Goal: Communication & Community: Participate in discussion

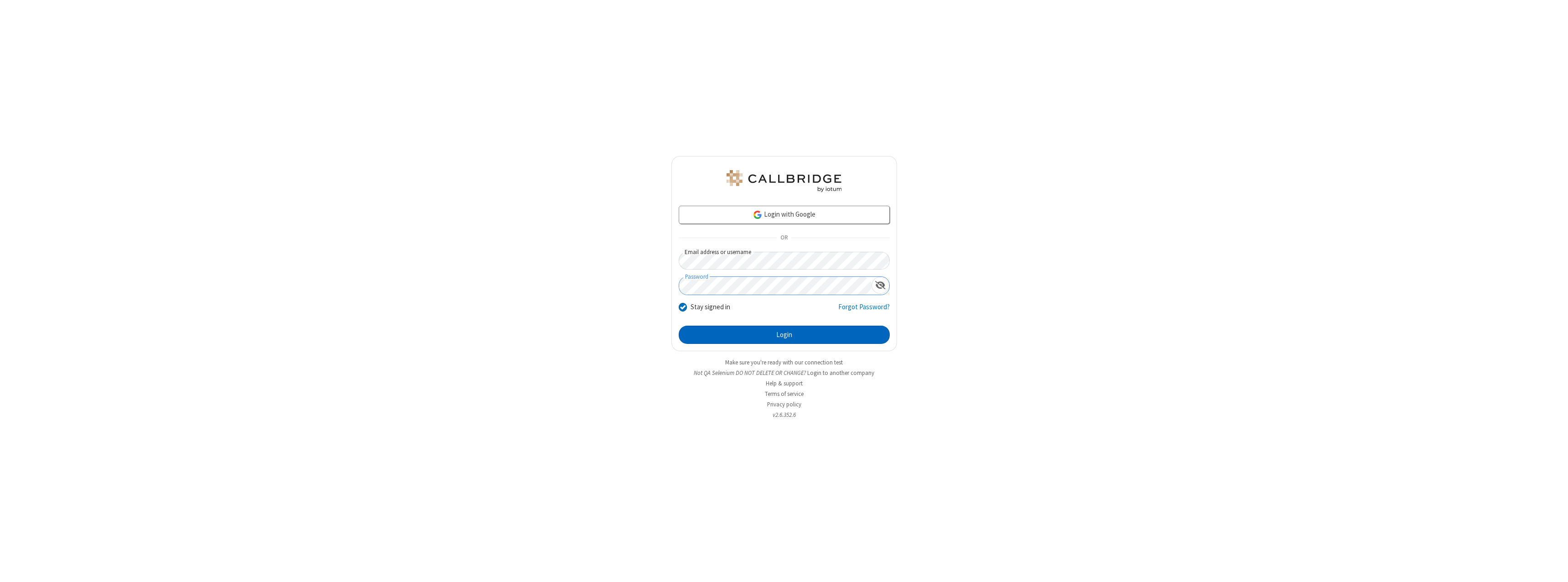
click at [784, 335] on button "Login" at bounding box center [784, 335] width 211 height 18
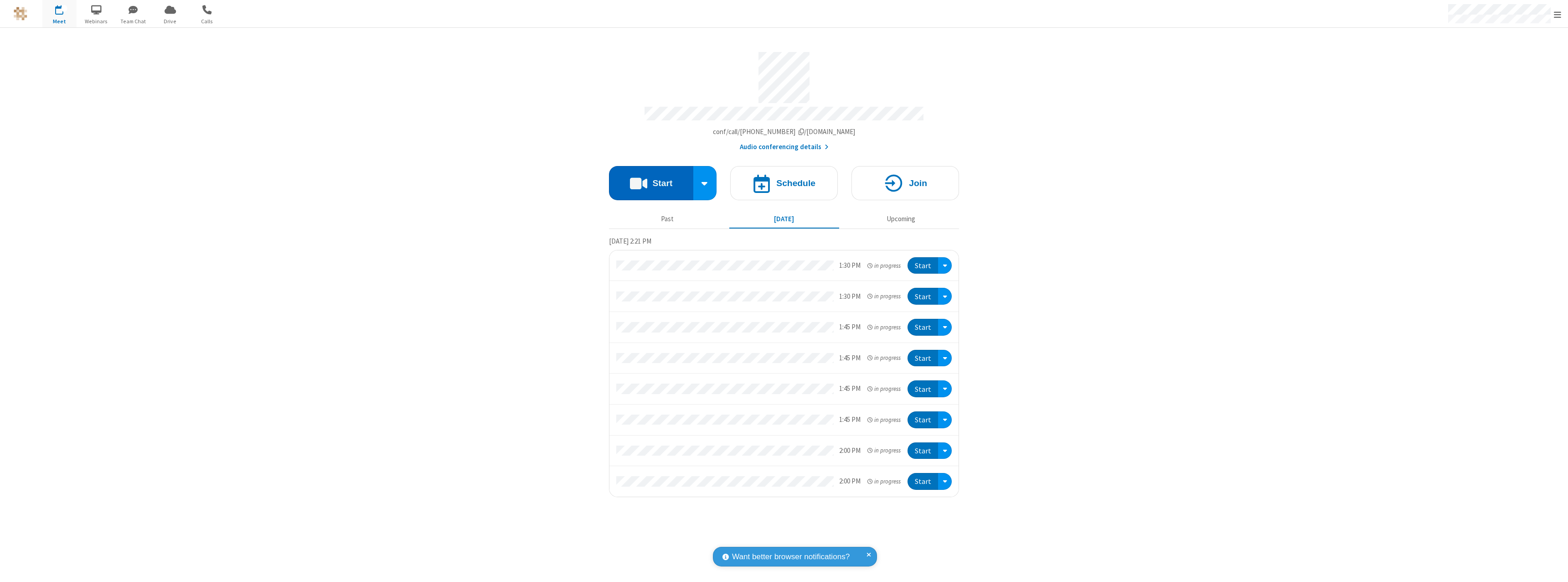
click at [651, 178] on button "Start" at bounding box center [651, 183] width 84 height 35
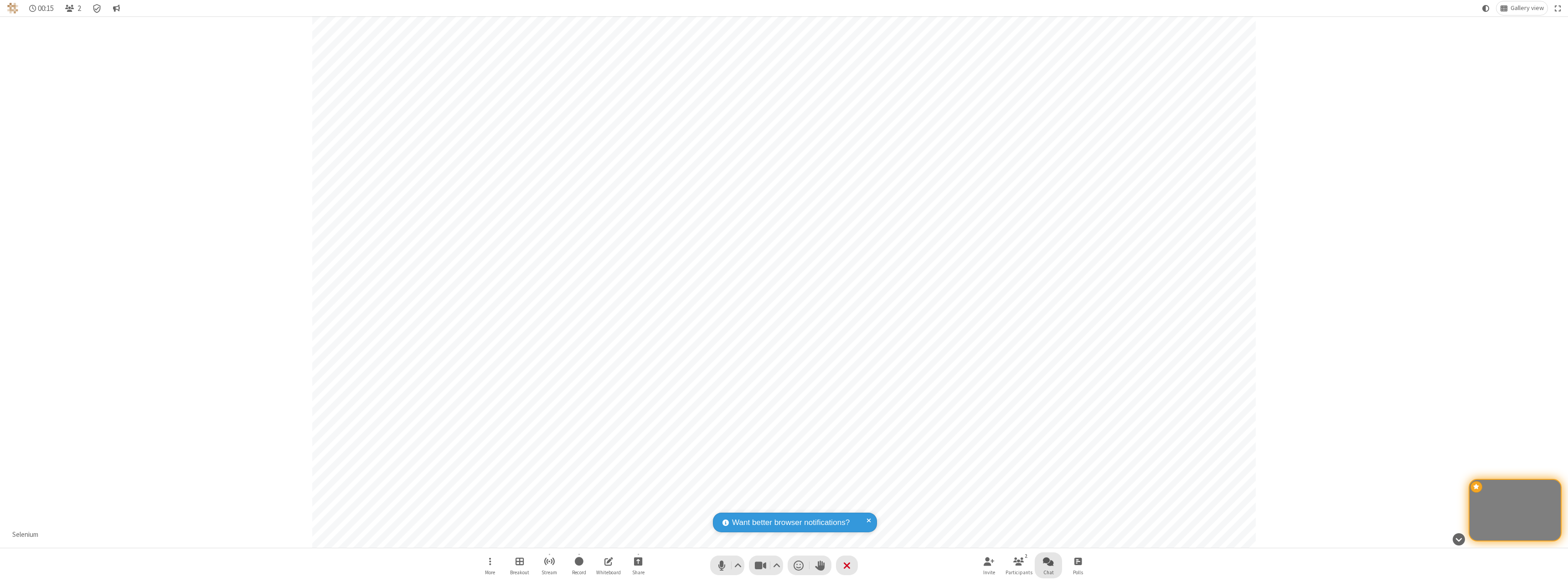
click at [1049, 561] on span "Open chat" at bounding box center [1048, 561] width 11 height 12
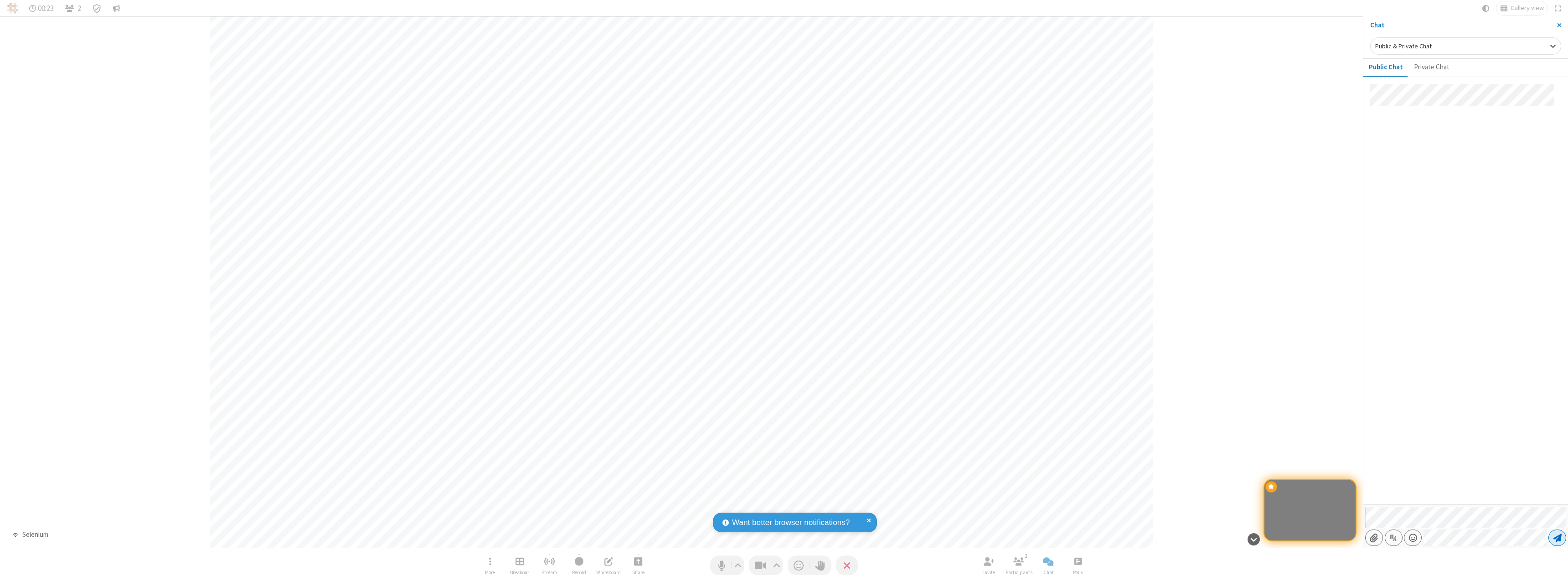
click at [1557, 537] on span "Send message" at bounding box center [1557, 537] width 8 height 9
click at [638, 561] on span "Start sharing" at bounding box center [639, 561] width 9 height 12
click at [601, 539] on span "Share my screen" at bounding box center [601, 540] width 11 height 8
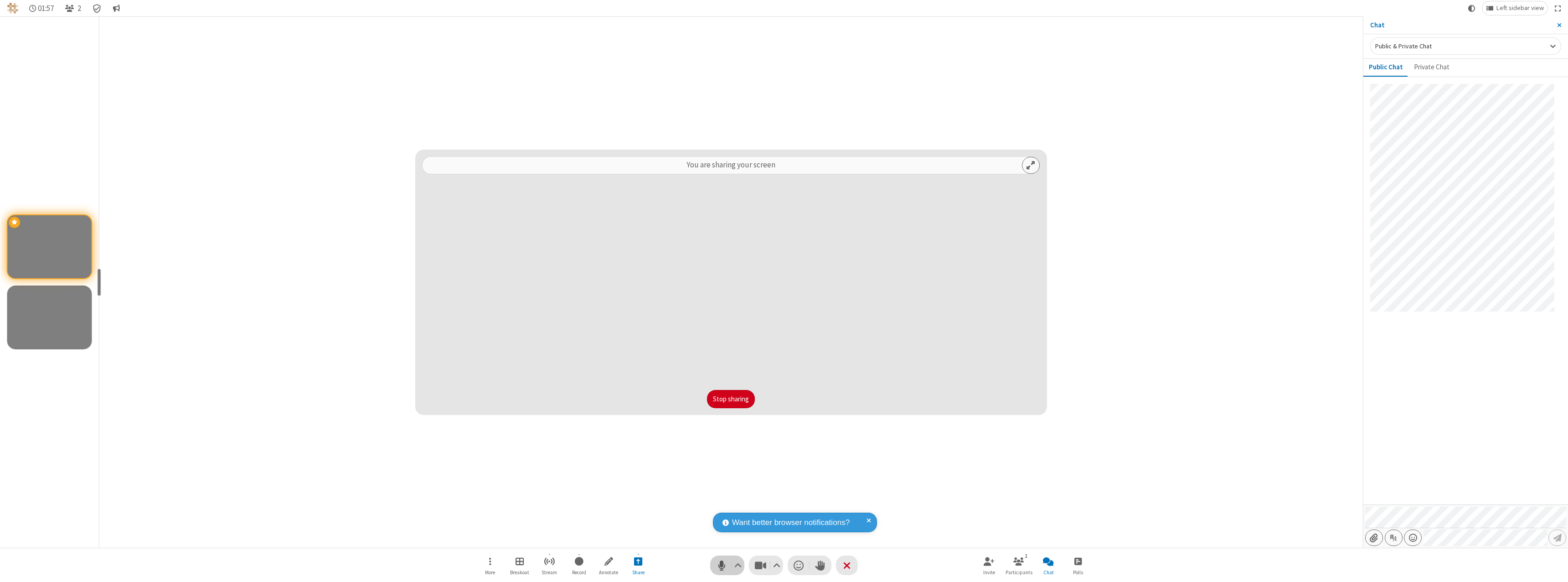
click at [727, 565] on span "Mute (⌘+Shift+A)" at bounding box center [721, 565] width 14 height 13
click at [727, 565] on span "Unmute (⌘+Shift+A)" at bounding box center [721, 565] width 14 height 13
click at [727, 565] on span "Mute (⌘+Shift+A)" at bounding box center [721, 565] width 14 height 13
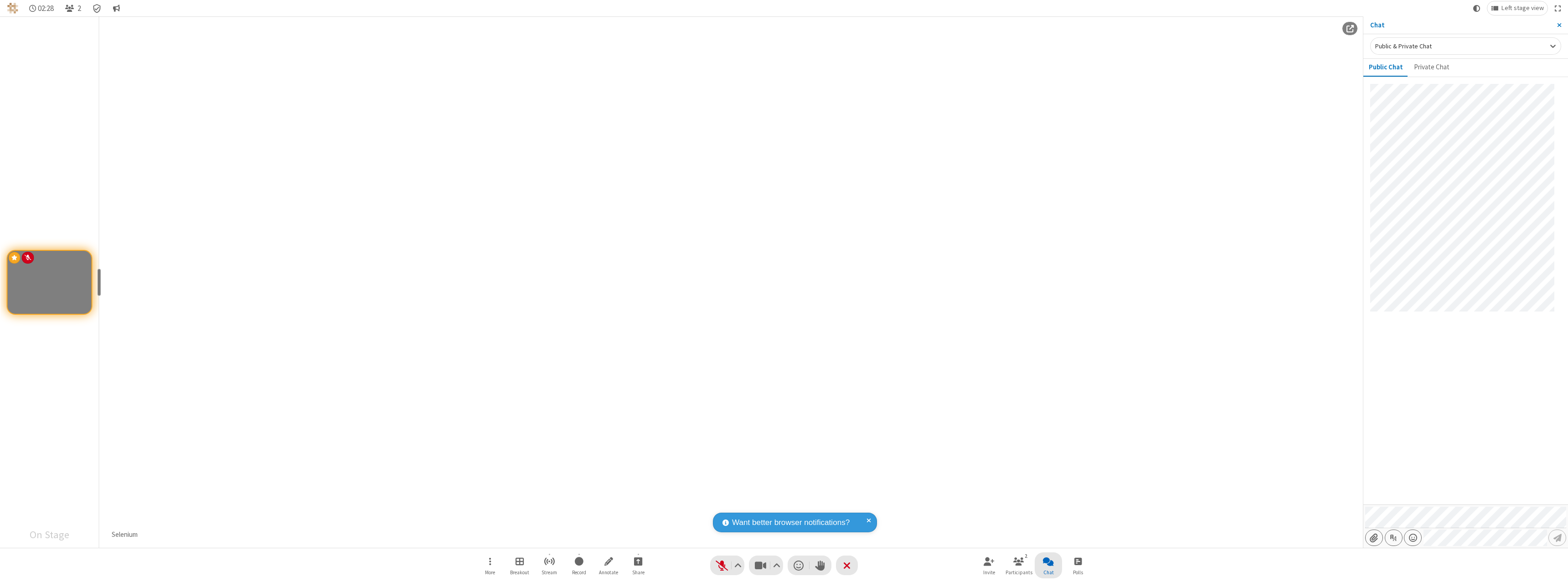
click at [1049, 561] on span "Close chat" at bounding box center [1048, 561] width 11 height 12
